Goal: Find specific page/section: Find specific page/section

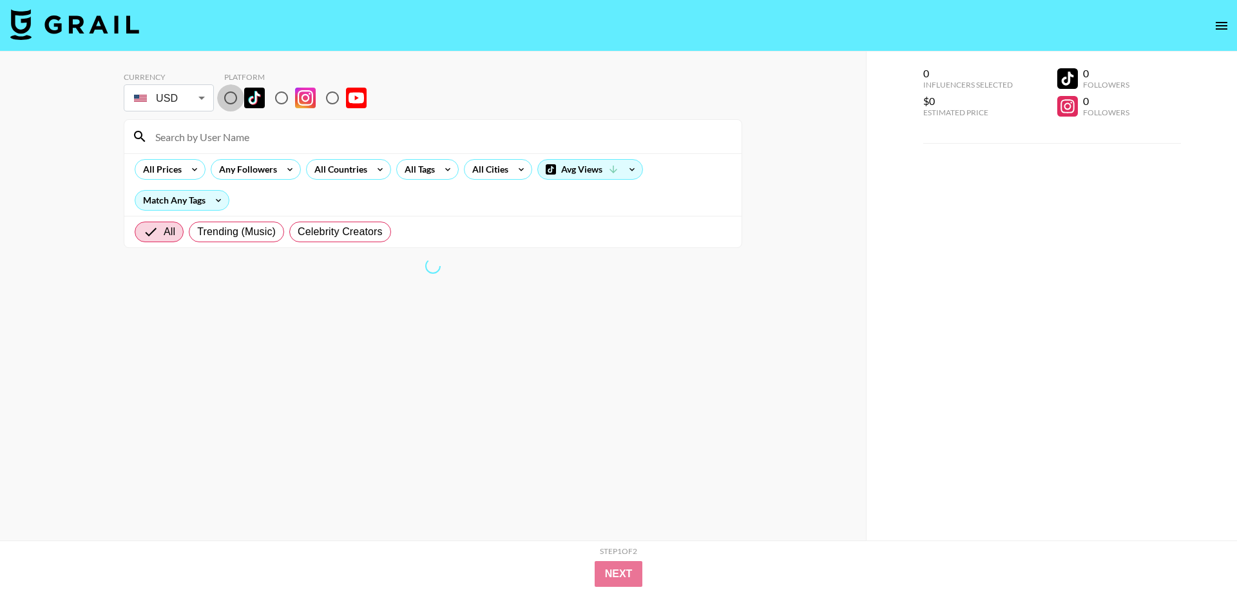
click at [231, 100] on input "radio" at bounding box center [230, 97] width 27 height 27
radio input "true"
click at [240, 141] on input at bounding box center [440, 136] width 586 height 21
type input "k"
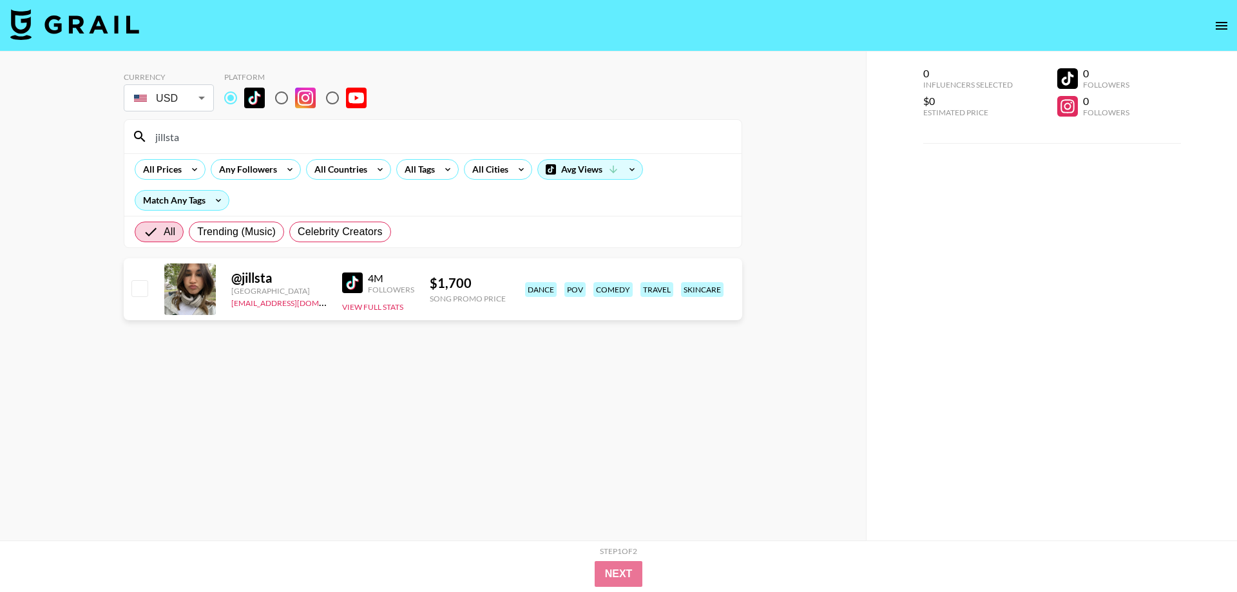
click at [236, 140] on input "jillsta" at bounding box center [440, 136] width 586 height 21
paste input "notcoratilley"
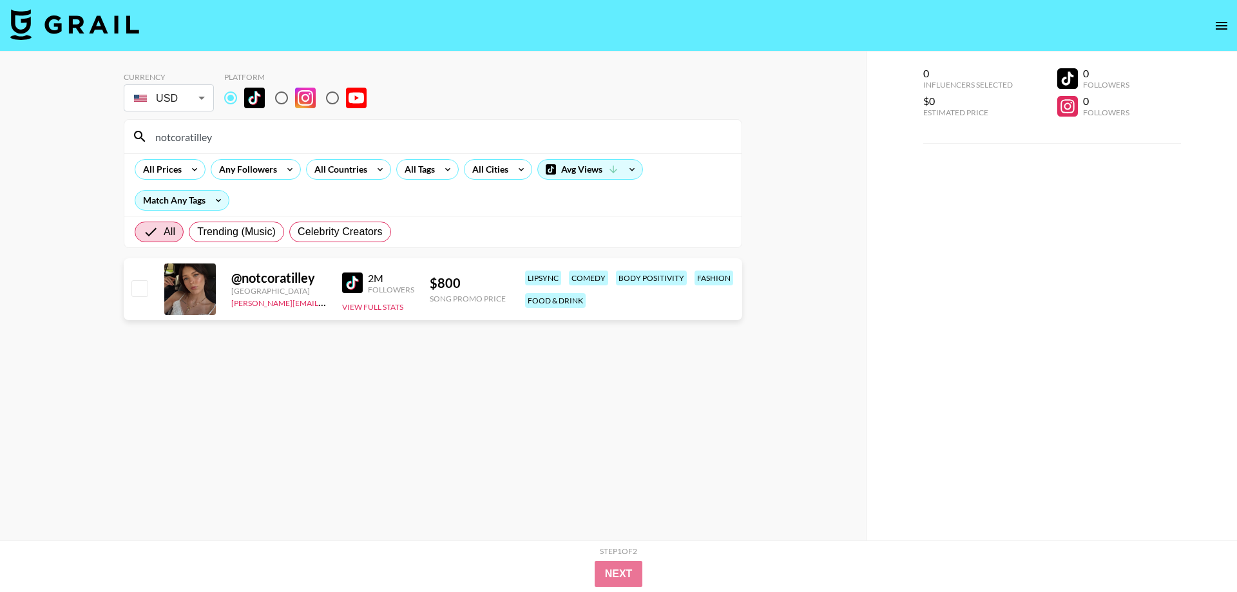
type input "notcoratilley"
click at [359, 171] on div "All Countries" at bounding box center [338, 169] width 63 height 19
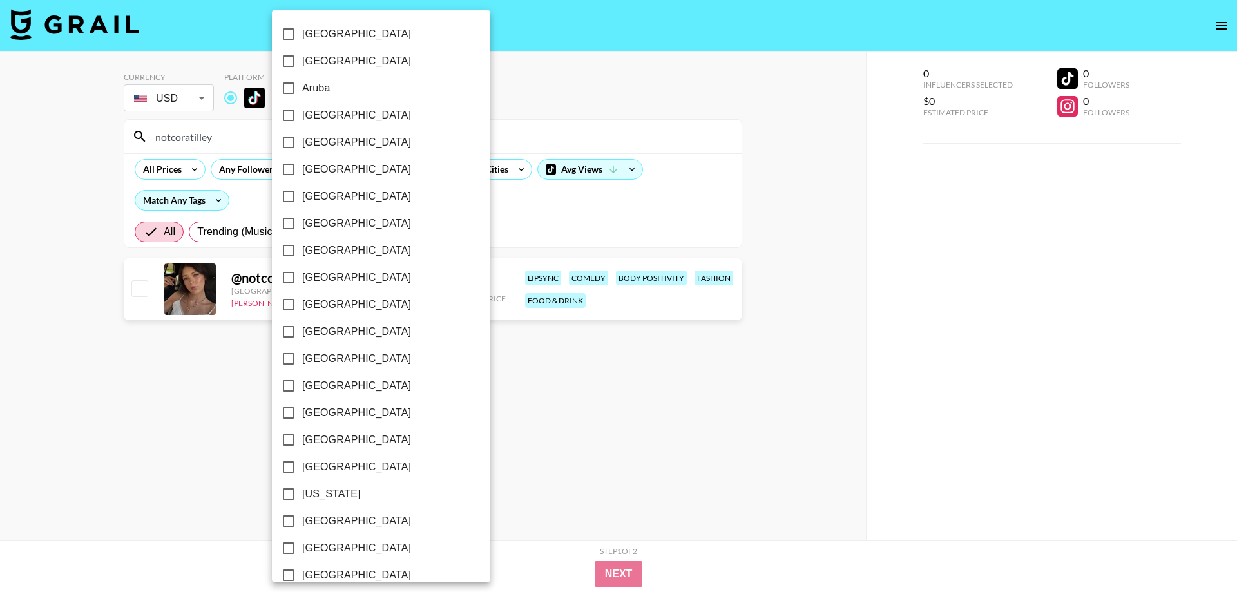
click at [332, 247] on span "[GEOGRAPHIC_DATA]" at bounding box center [356, 250] width 109 height 15
click at [302, 247] on input "[GEOGRAPHIC_DATA]" at bounding box center [288, 250] width 27 height 27
checkbox input "true"
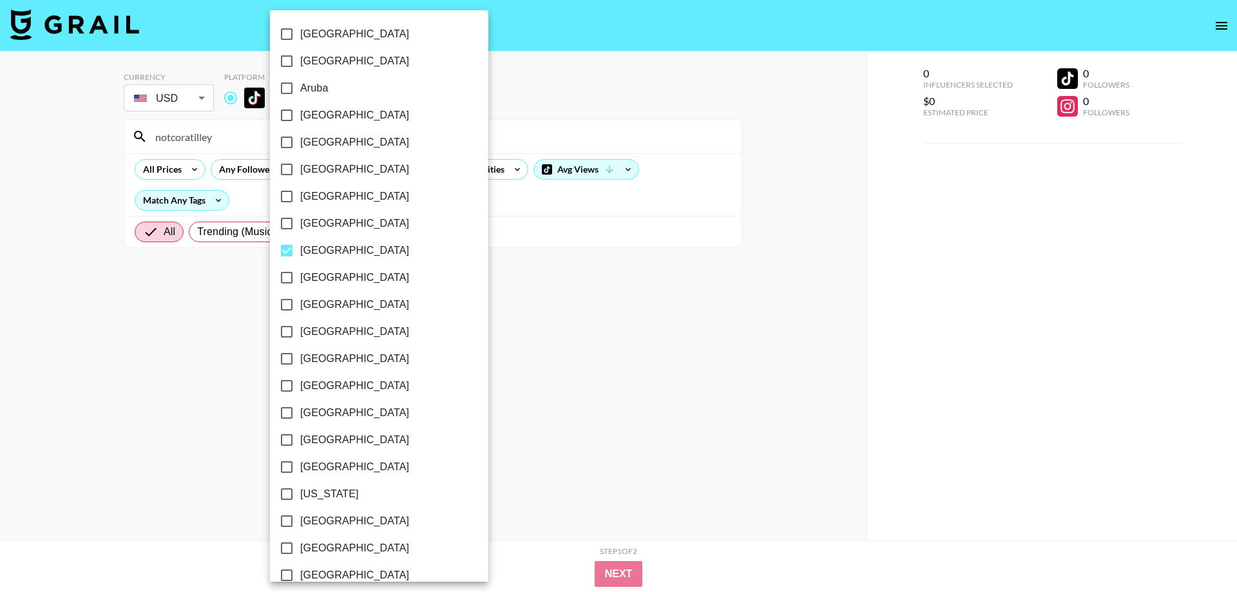
click at [483, 193] on div at bounding box center [618, 296] width 1237 height 592
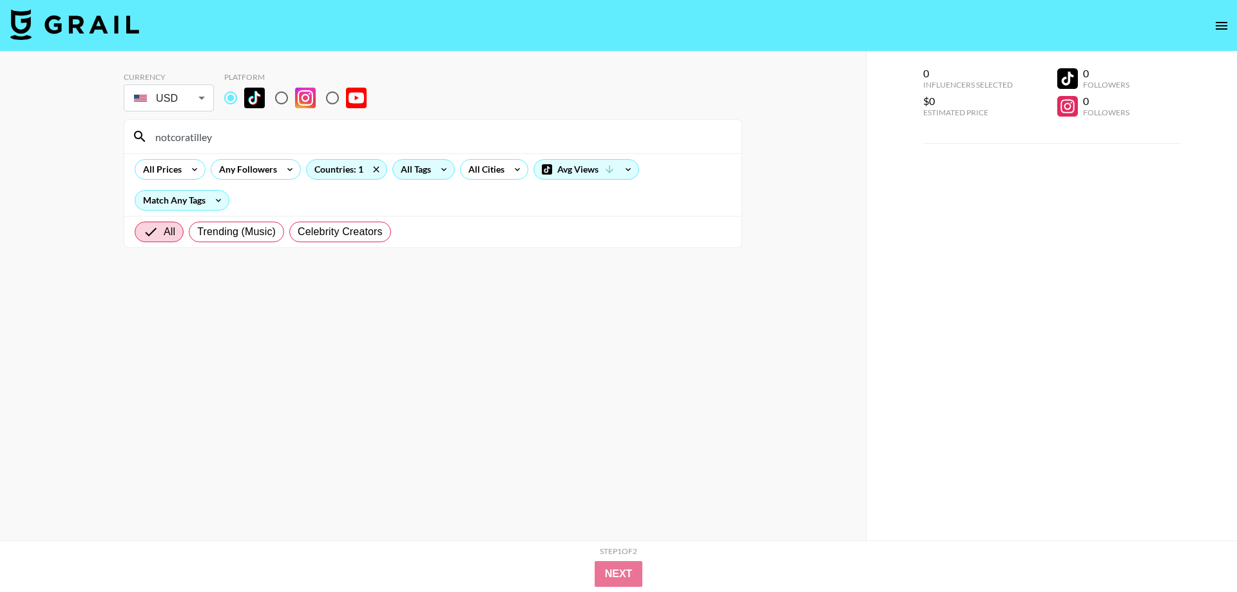
click at [427, 172] on div "All Tags" at bounding box center [413, 169] width 41 height 19
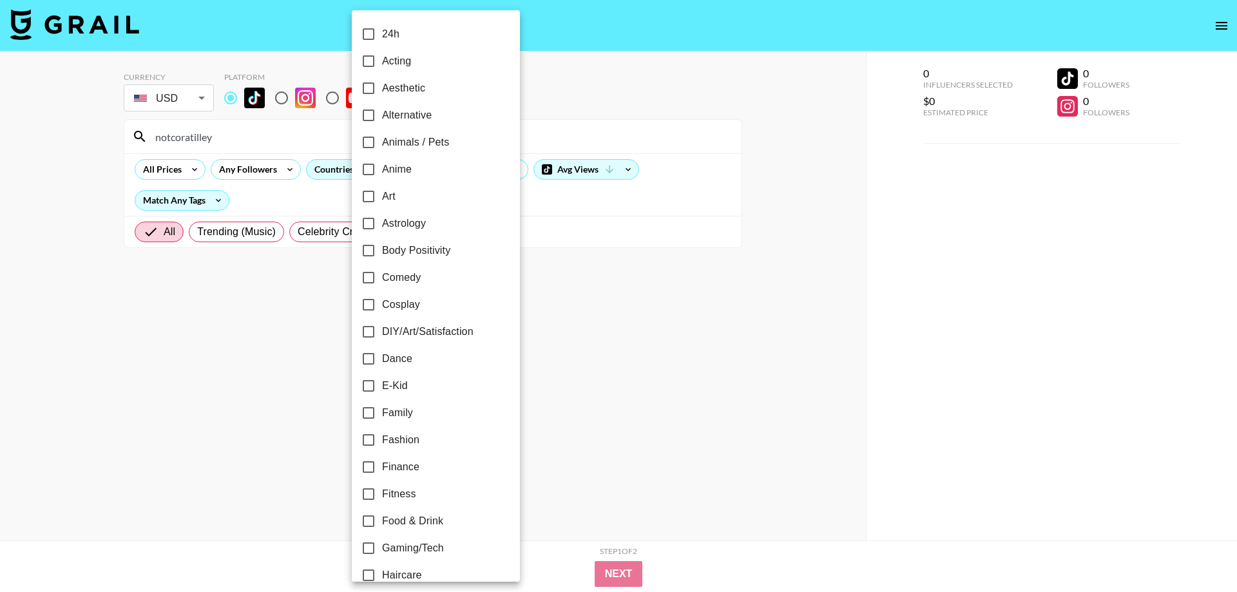
scroll to position [294, 0]
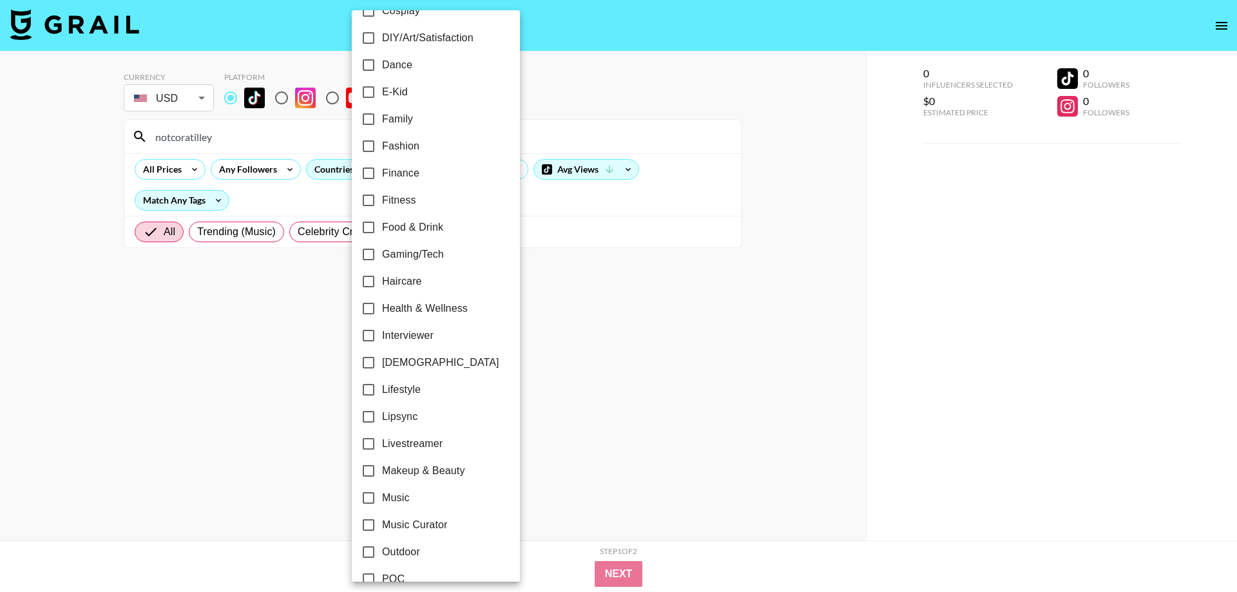
click at [409, 417] on span "Lipsync" at bounding box center [399, 416] width 35 height 15
click at [382, 417] on input "Lipsync" at bounding box center [368, 416] width 27 height 27
checkbox input "true"
click at [650, 306] on div at bounding box center [618, 296] width 1237 height 592
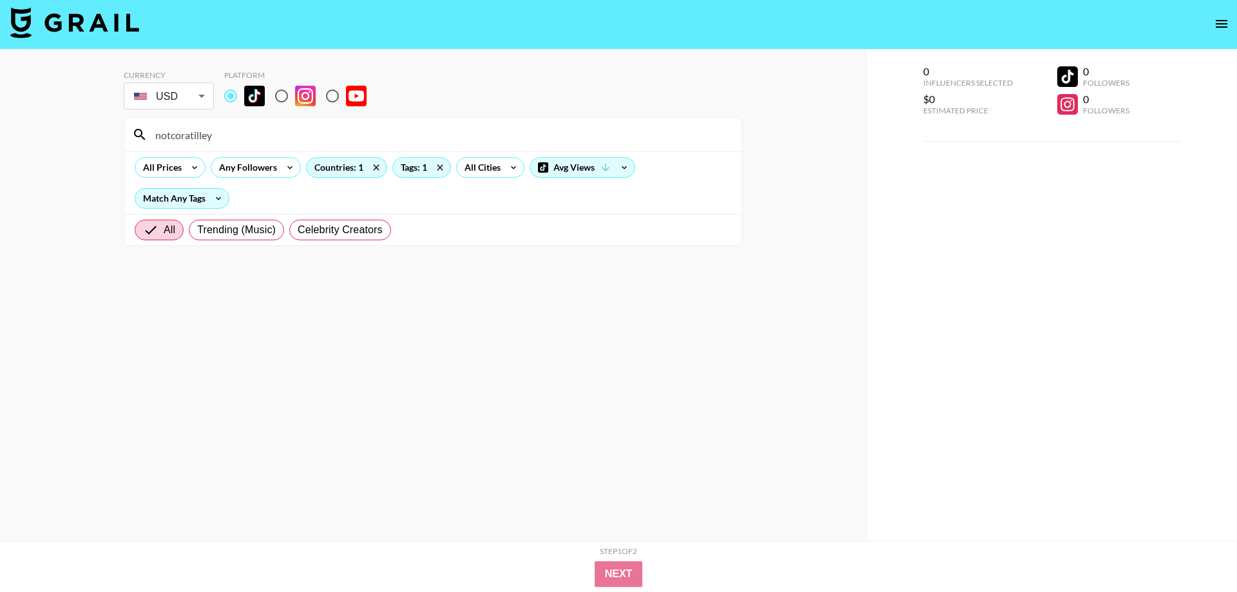
scroll to position [0, 0]
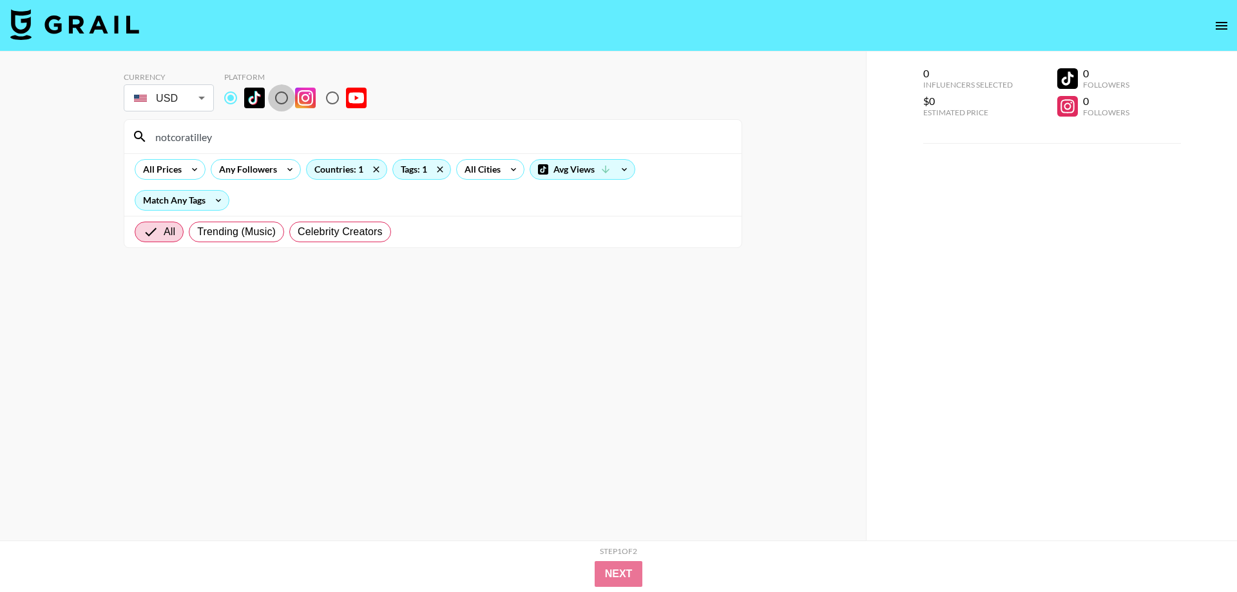
click at [286, 108] on input "radio" at bounding box center [281, 97] width 27 height 27
radio input "true"
click at [202, 138] on input "notcoratilley" at bounding box center [440, 136] width 586 height 21
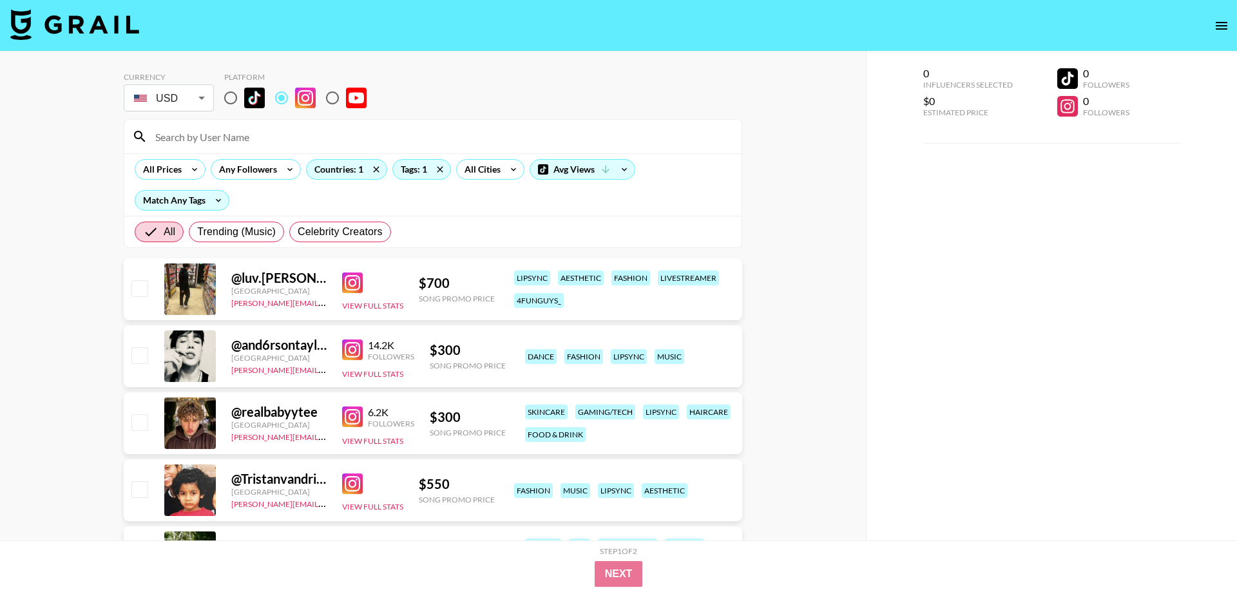
click at [232, 98] on input "radio" at bounding box center [230, 97] width 27 height 27
radio input "true"
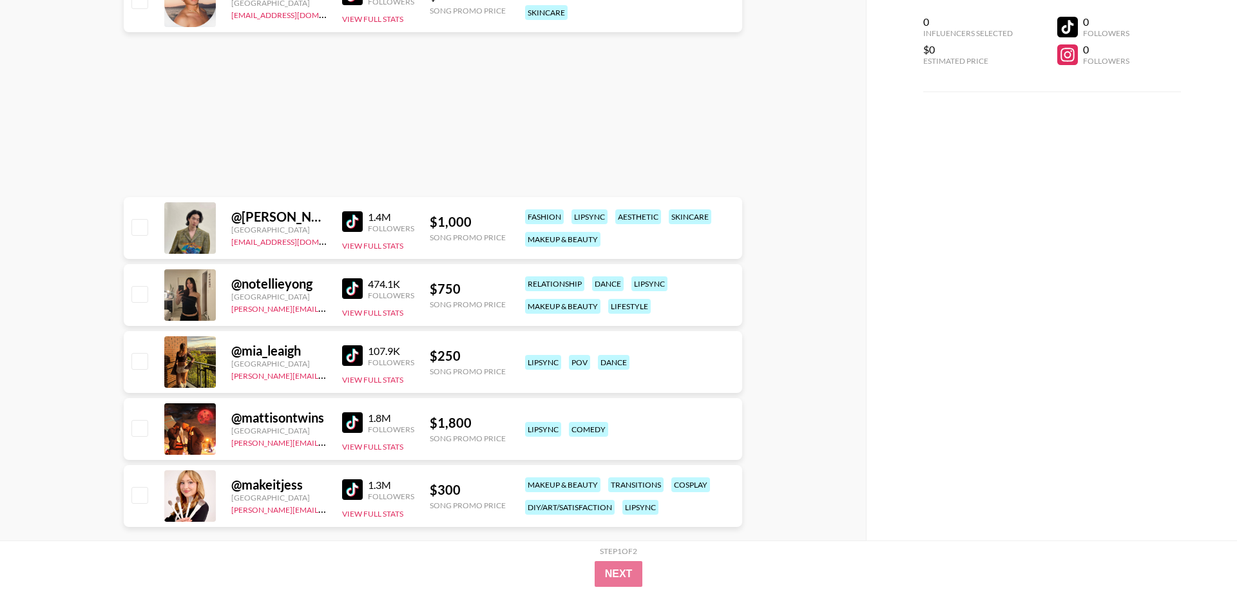
scroll to position [1300, 0]
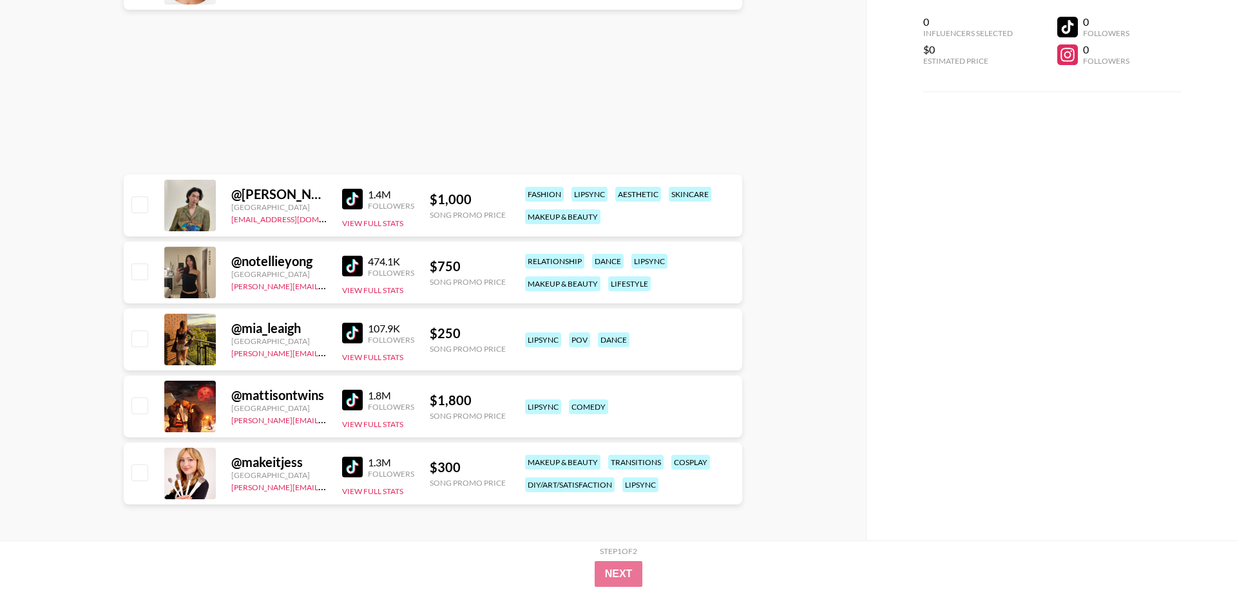
click at [348, 466] on img at bounding box center [352, 467] width 21 height 21
